Goal: Complete application form

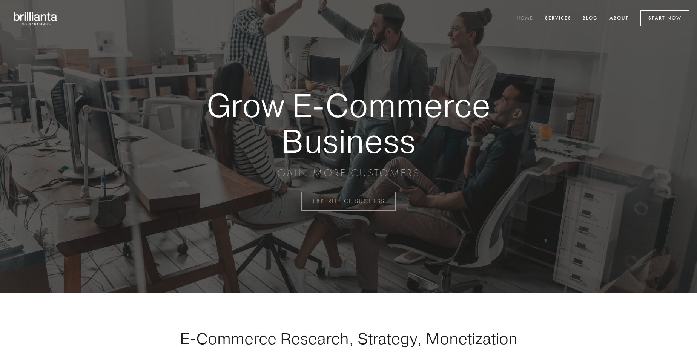
scroll to position [1977, 0]
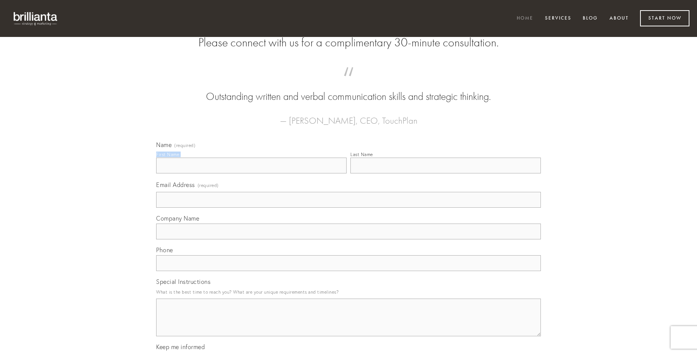
type input "[PERSON_NAME]"
click at [445, 173] on input "Last Name" at bounding box center [445, 166] width 190 height 16
type input "[PERSON_NAME]"
click at [348, 208] on input "Email Address (required)" at bounding box center [348, 200] width 385 height 16
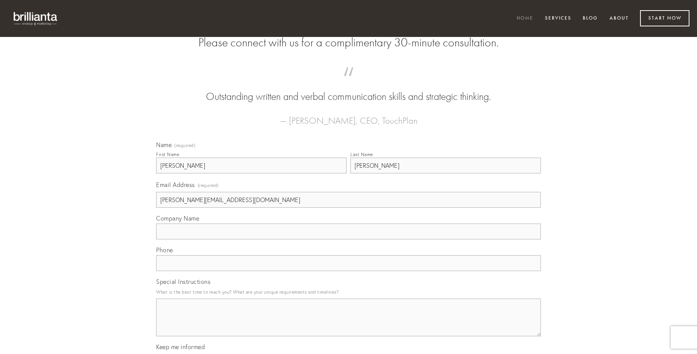
type input "[PERSON_NAME][EMAIL_ADDRESS][DOMAIN_NAME]"
click at [348, 239] on input "Company Name" at bounding box center [348, 232] width 385 height 16
type input "tredecim"
click at [348, 271] on input "text" at bounding box center [348, 263] width 385 height 16
click at [348, 324] on textarea "Special Instructions" at bounding box center [348, 318] width 385 height 38
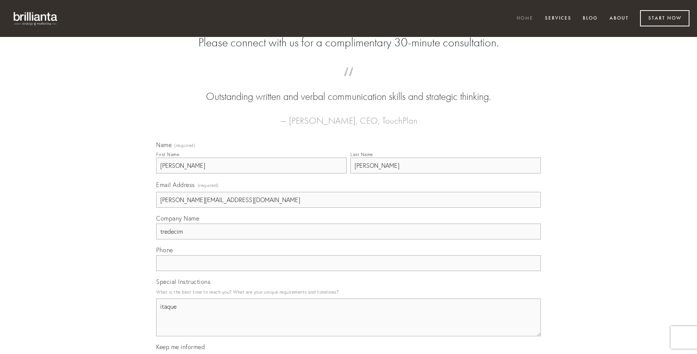
type textarea "itaque"
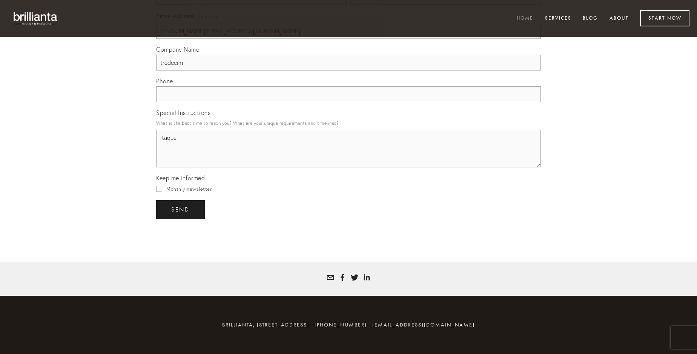
click at [181, 209] on span "send" at bounding box center [180, 209] width 18 height 7
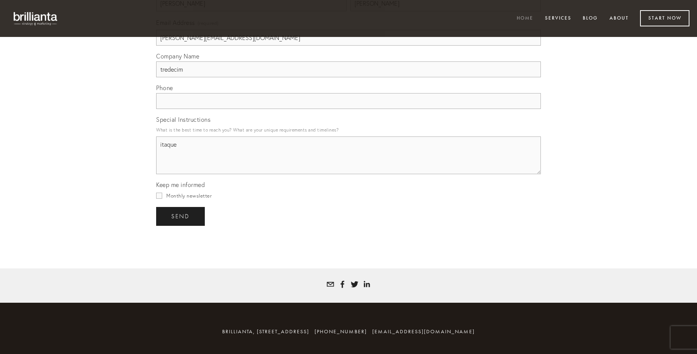
scroll to position [1955, 0]
